Goal: Transaction & Acquisition: Purchase product/service

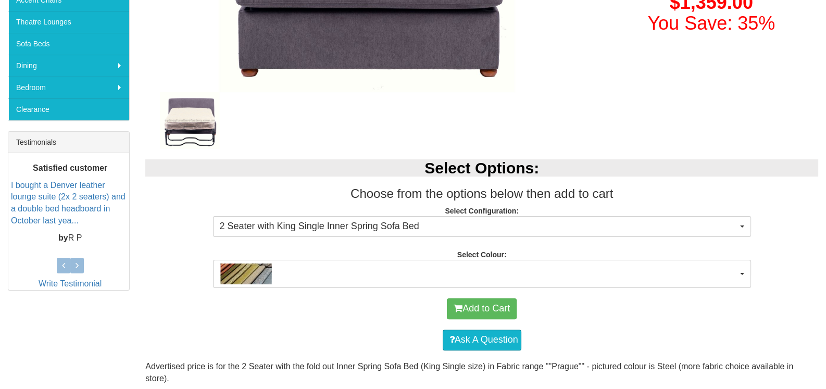
scroll to position [312, 0]
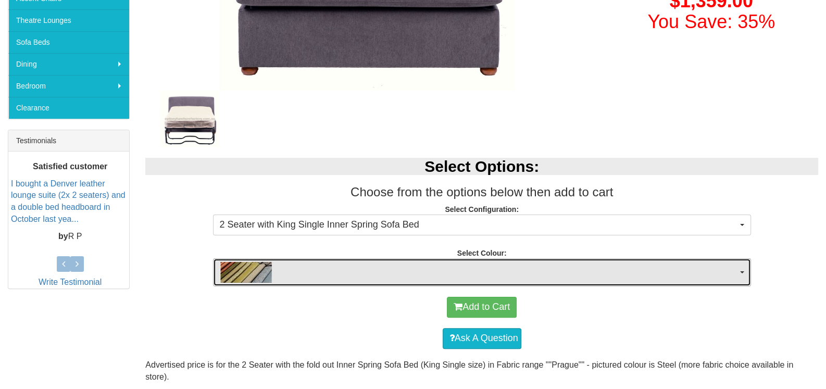
click at [475, 268] on span "button" at bounding box center [478, 272] width 517 height 21
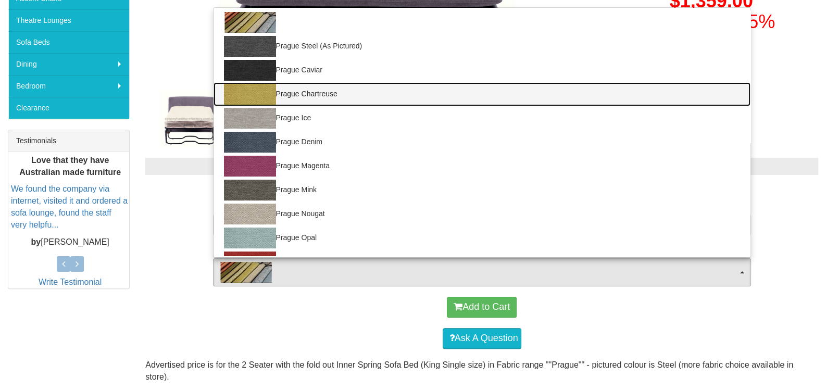
click at [298, 94] on link "Prague Chartreuse" at bounding box center [481, 94] width 537 height 24
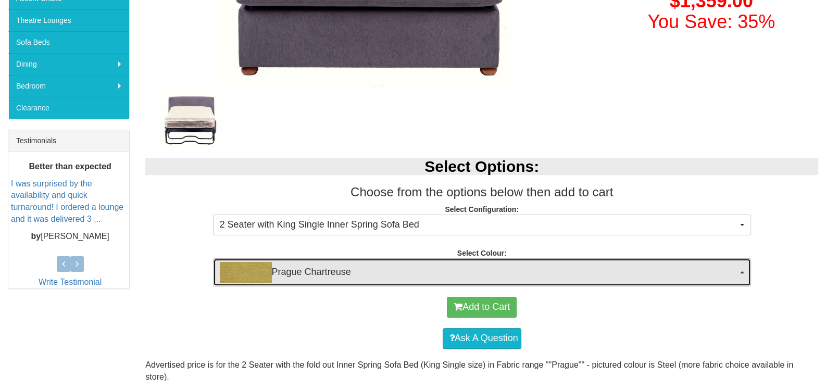
click at [364, 268] on span "Prague Chartreuse" at bounding box center [478, 272] width 517 height 21
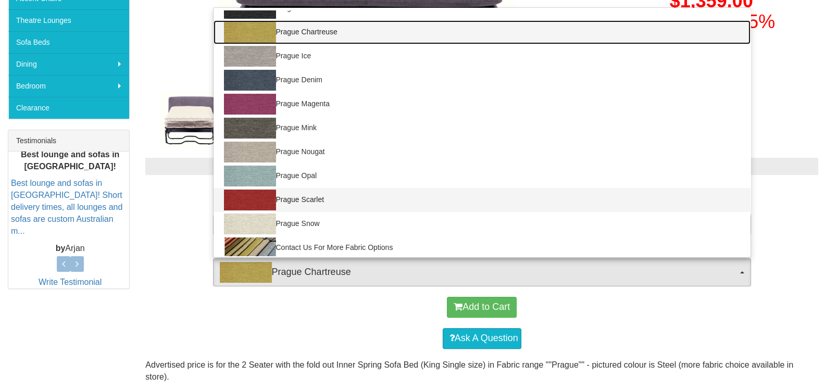
scroll to position [65, 0]
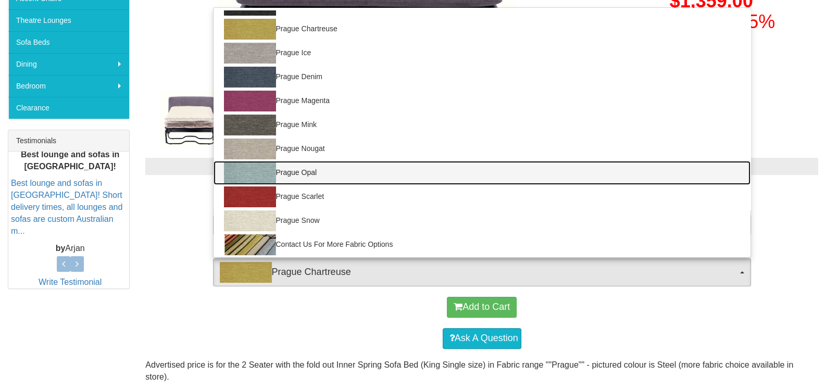
click at [253, 171] on img at bounding box center [250, 172] width 52 height 21
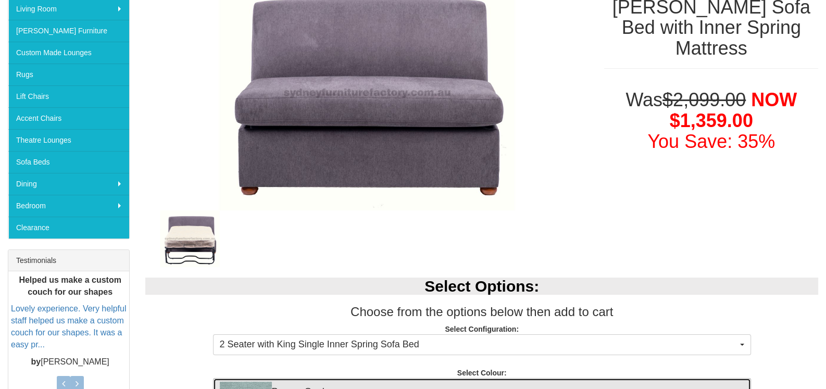
scroll to position [169, 0]
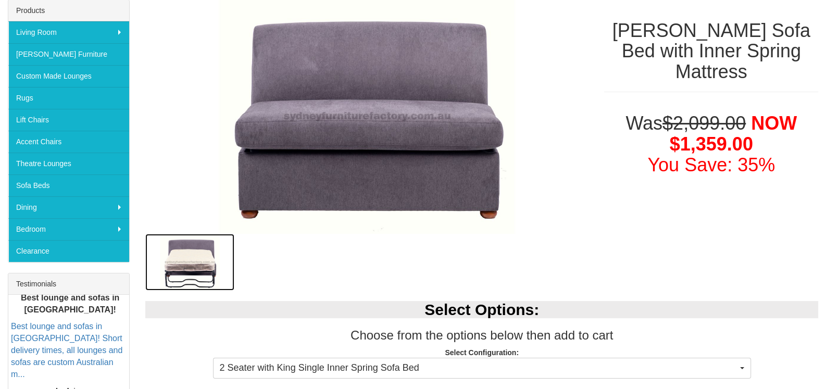
click at [201, 249] on img at bounding box center [189, 262] width 88 height 57
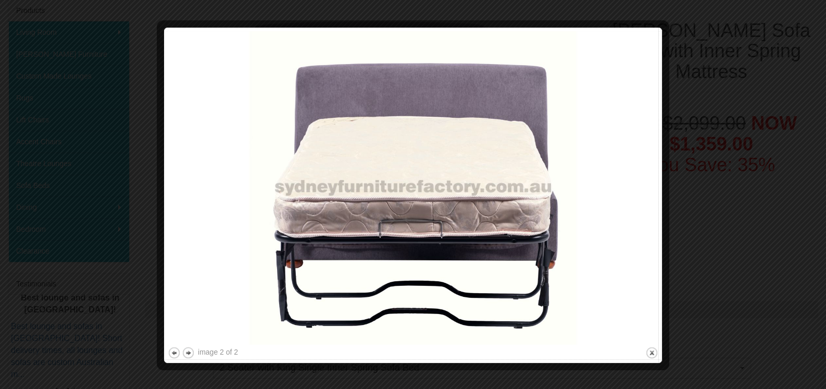
click at [731, 186] on div at bounding box center [413, 194] width 826 height 389
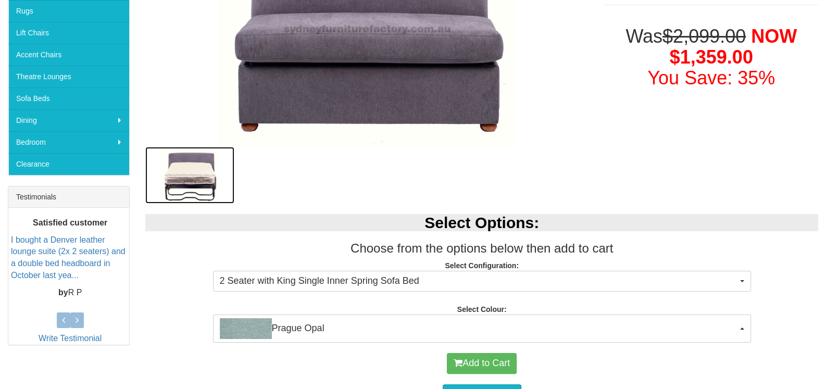
scroll to position [377, 0]
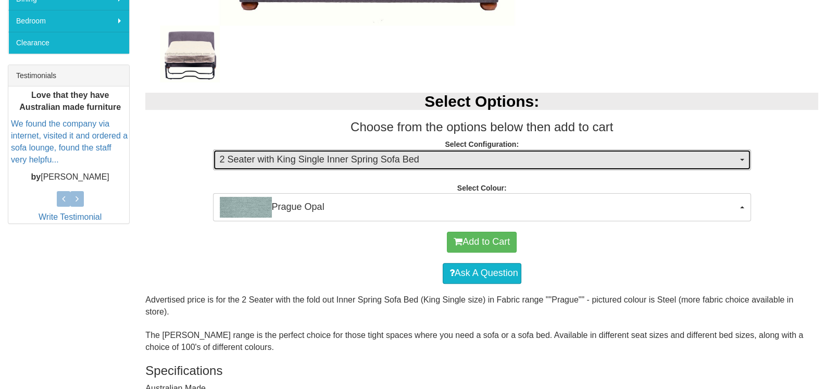
click at [357, 158] on span "2 Seater with King Single Inner Spring Sofa Bed" at bounding box center [478, 160] width 517 height 14
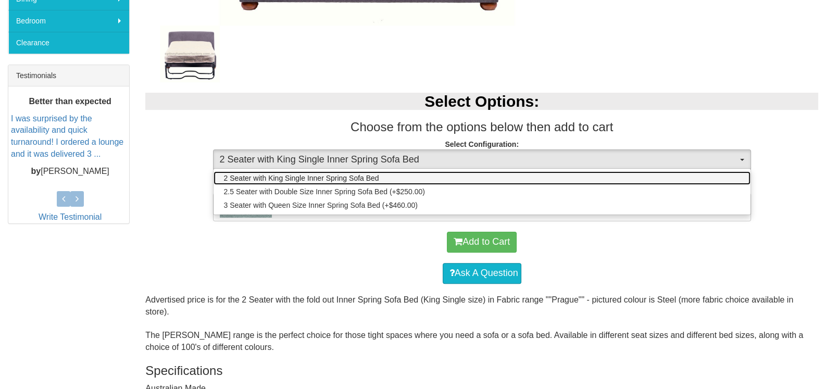
click at [359, 176] on span "2 Seater with King Single Inner Spring Sofa Bed" at bounding box center [301, 178] width 155 height 10
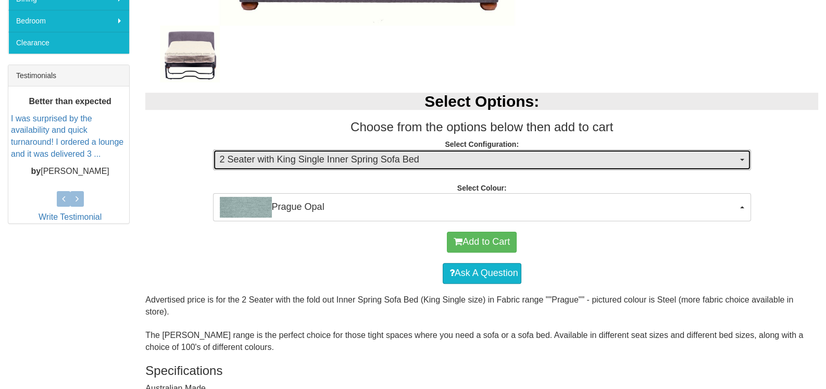
click at [379, 156] on span "2 Seater with King Single Inner Spring Sofa Bed" at bounding box center [478, 160] width 517 height 14
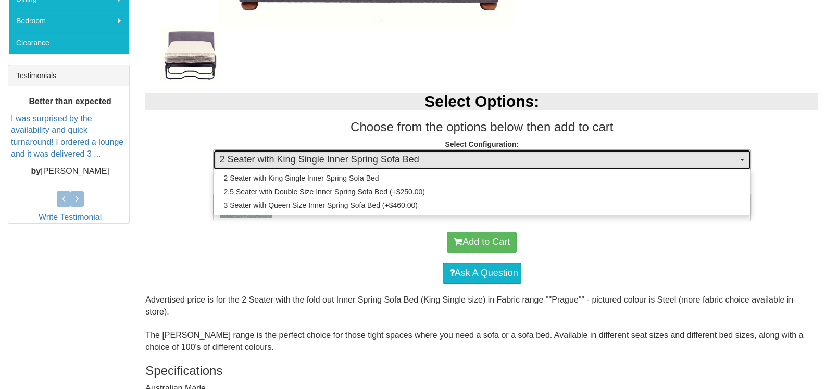
click at [379, 156] on span "2 Seater with King Single Inner Spring Sofa Bed" at bounding box center [478, 160] width 517 height 14
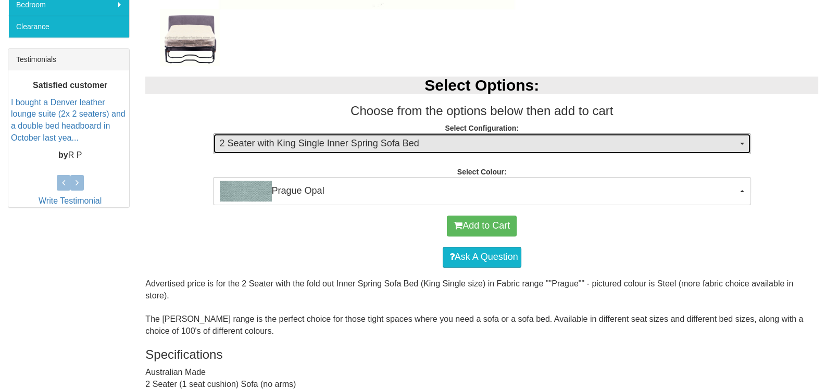
scroll to position [429, 0]
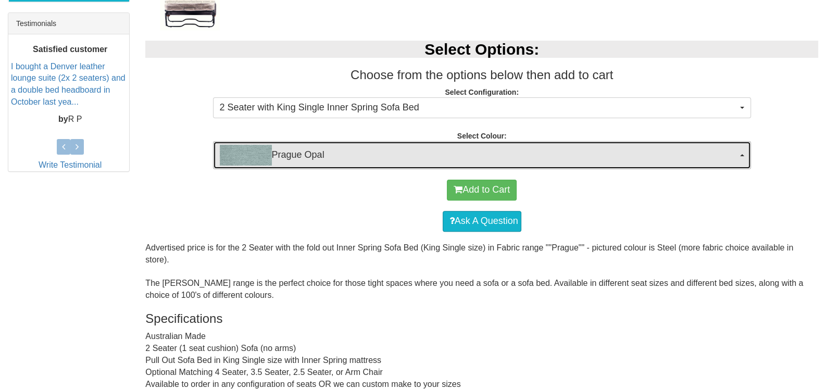
click at [338, 147] on span "Prague Opal" at bounding box center [478, 155] width 517 height 21
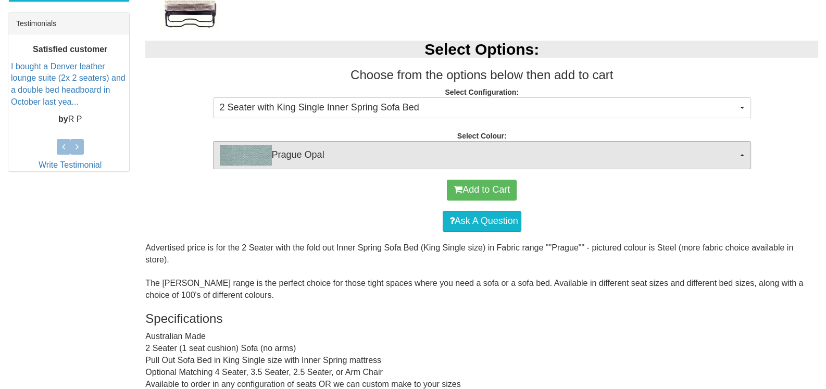
scroll to position [21, 0]
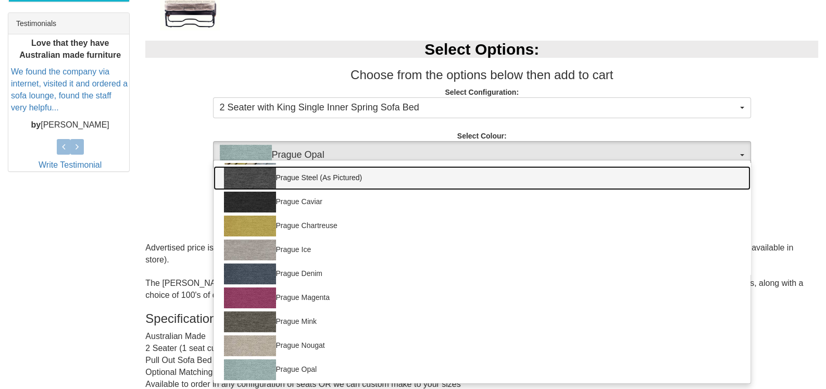
click at [255, 178] on img at bounding box center [250, 178] width 52 height 21
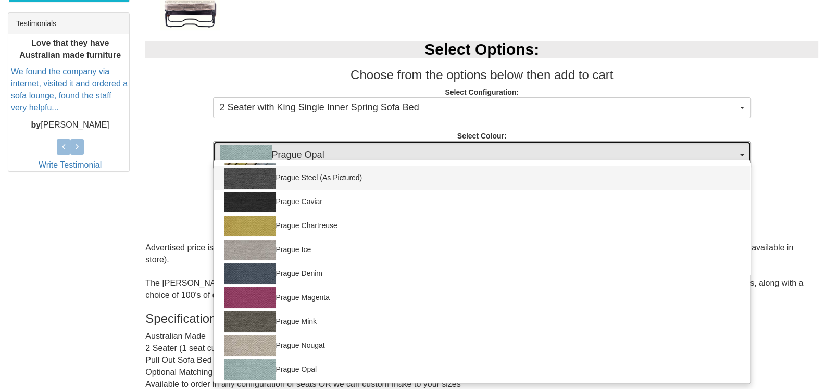
select select "699"
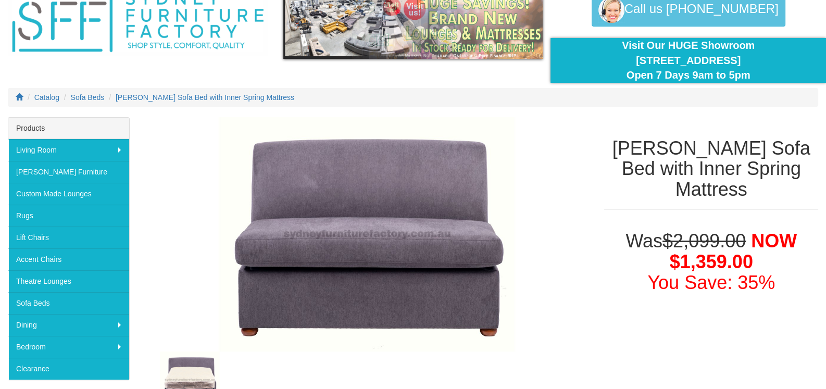
scroll to position [104, 0]
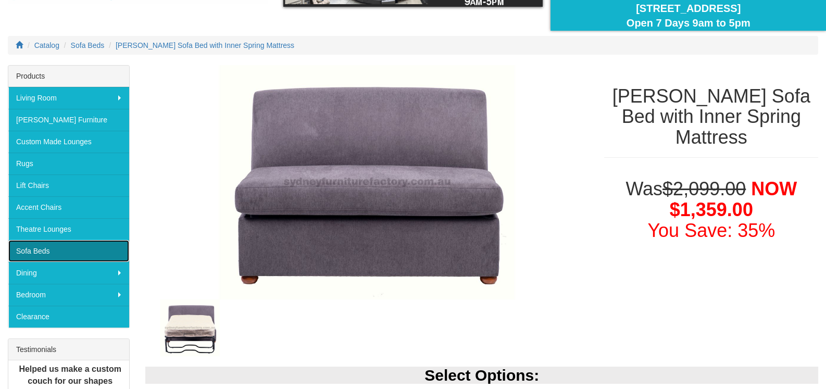
click at [41, 244] on link "Sofa Beds" at bounding box center [68, 251] width 121 height 22
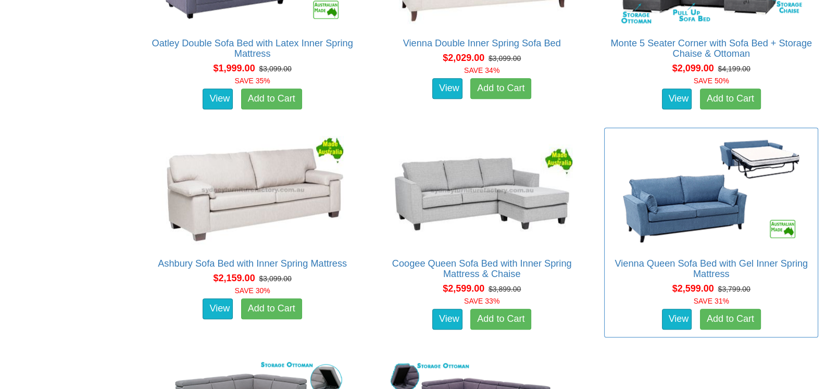
scroll to position [1249, 0]
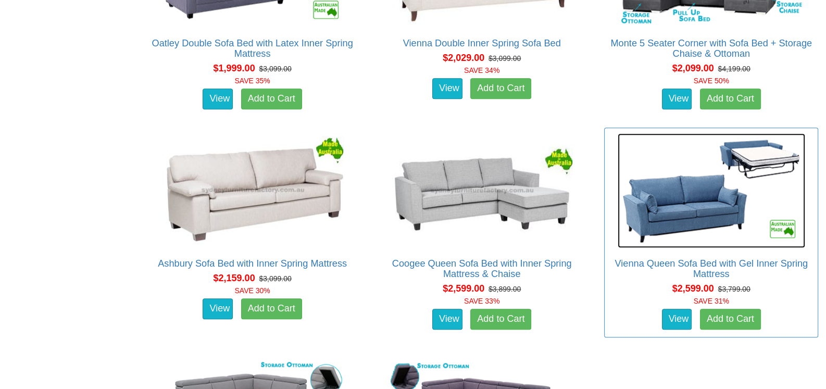
click at [704, 200] on img at bounding box center [710, 190] width 187 height 115
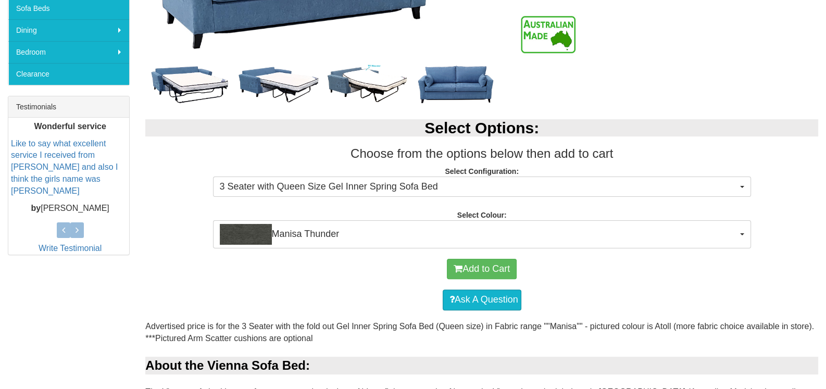
scroll to position [364, 0]
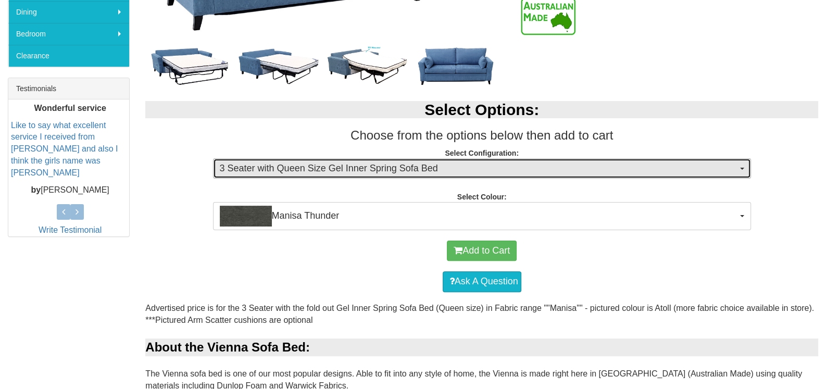
click at [413, 166] on span "3 Seater with Queen Size Gel Inner Spring Sofa Bed" at bounding box center [478, 169] width 517 height 14
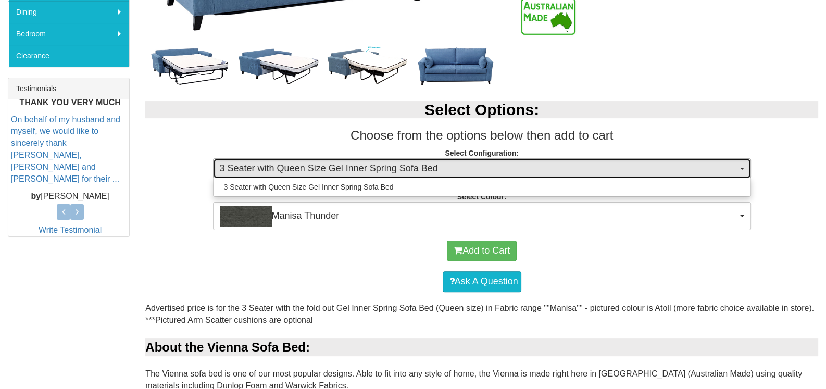
click at [413, 166] on span "3 Seater with Queen Size Gel Inner Spring Sofa Bed" at bounding box center [478, 169] width 517 height 14
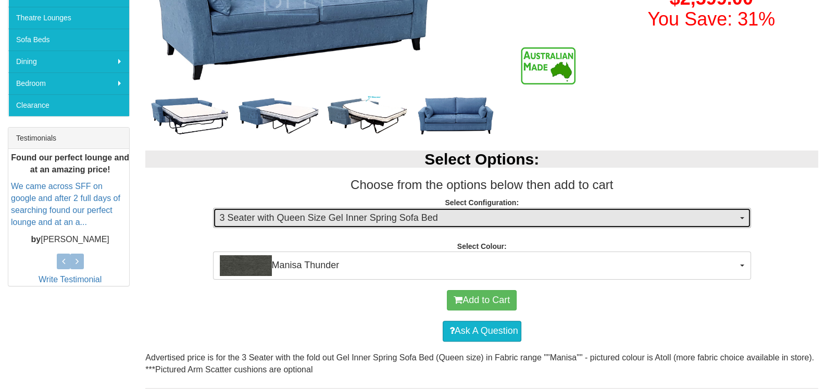
scroll to position [312, 0]
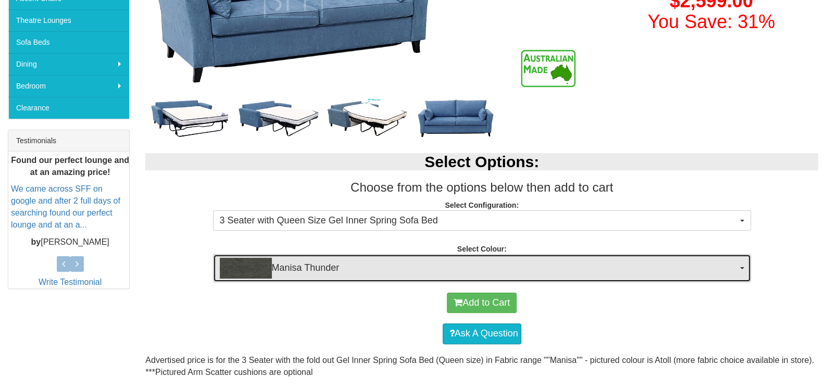
click at [337, 261] on span "Manisa Thunder" at bounding box center [478, 268] width 517 height 21
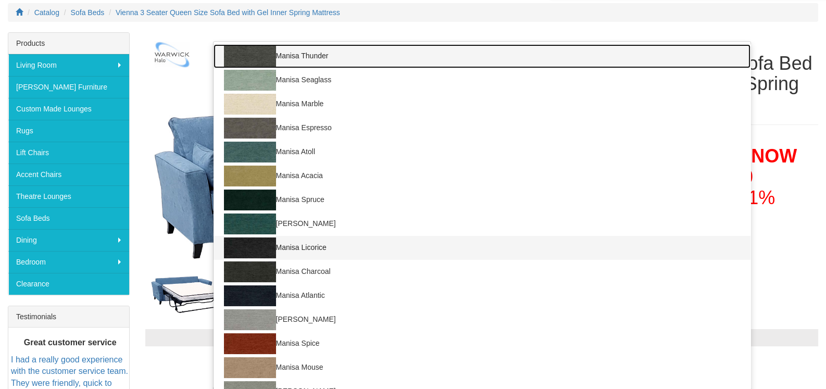
scroll to position [104, 0]
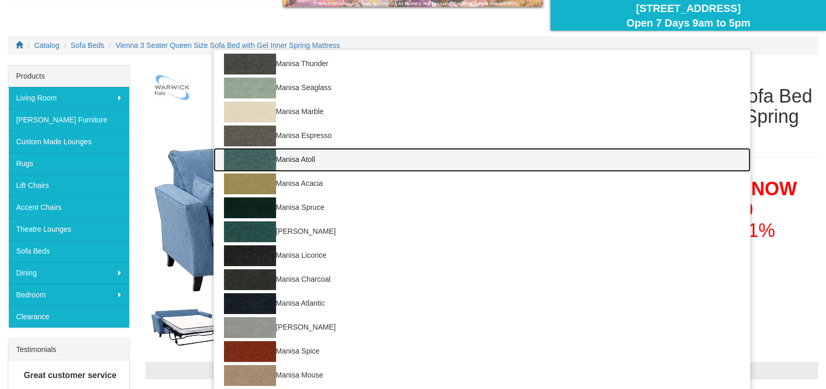
click at [258, 158] on img at bounding box center [250, 159] width 52 height 21
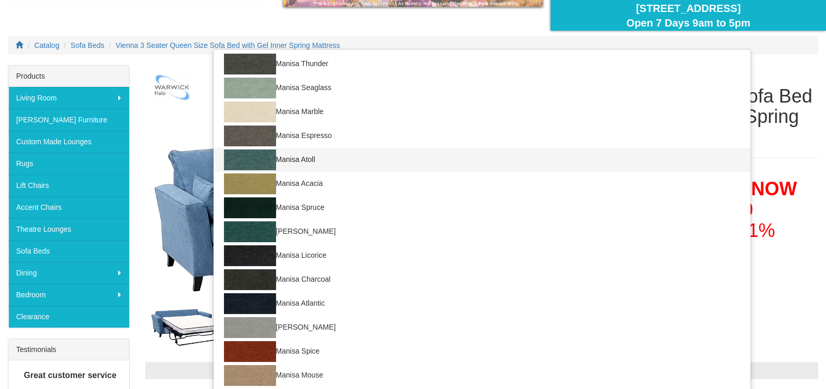
select select "1521"
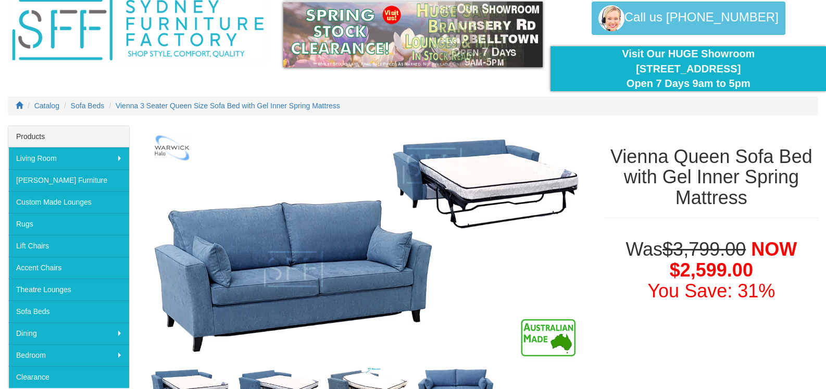
scroll to position [156, 0]
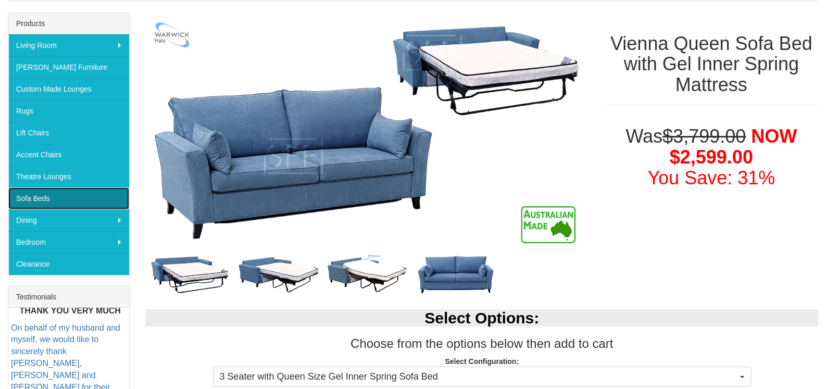
click at [46, 193] on link "Sofa Beds" at bounding box center [68, 198] width 121 height 22
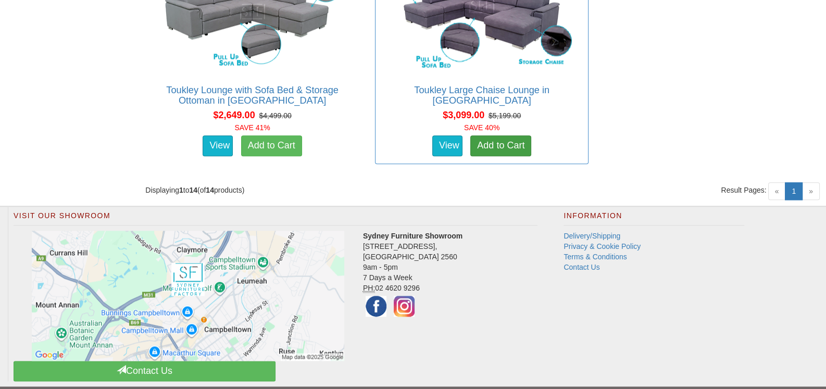
scroll to position [1666, 0]
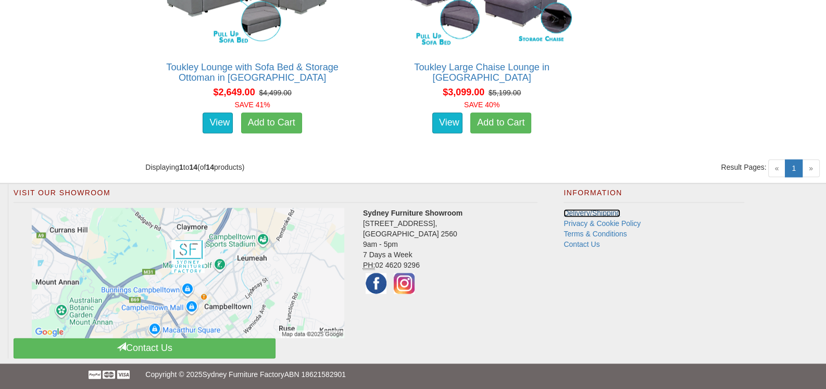
click at [593, 210] on link "Delivery/Shipping" at bounding box center [591, 213] width 57 height 8
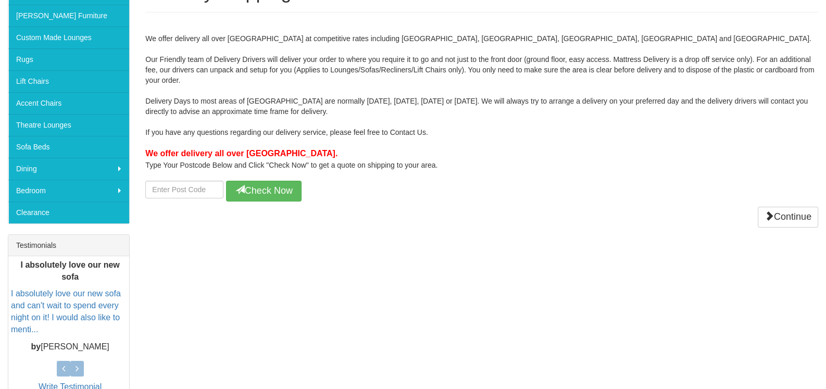
scroll to position [208, 0]
click at [165, 184] on input "number" at bounding box center [184, 190] width 78 height 18
type input "4615"
click at [247, 191] on button "Check Now" at bounding box center [263, 191] width 75 height 21
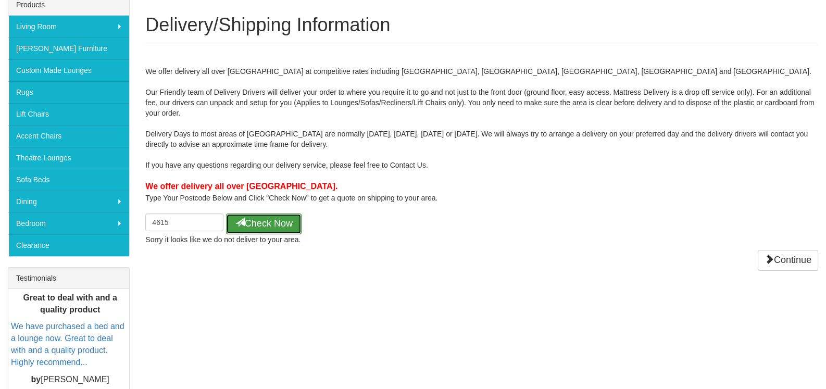
scroll to position [0, 0]
